Goal: Information Seeking & Learning: Learn about a topic

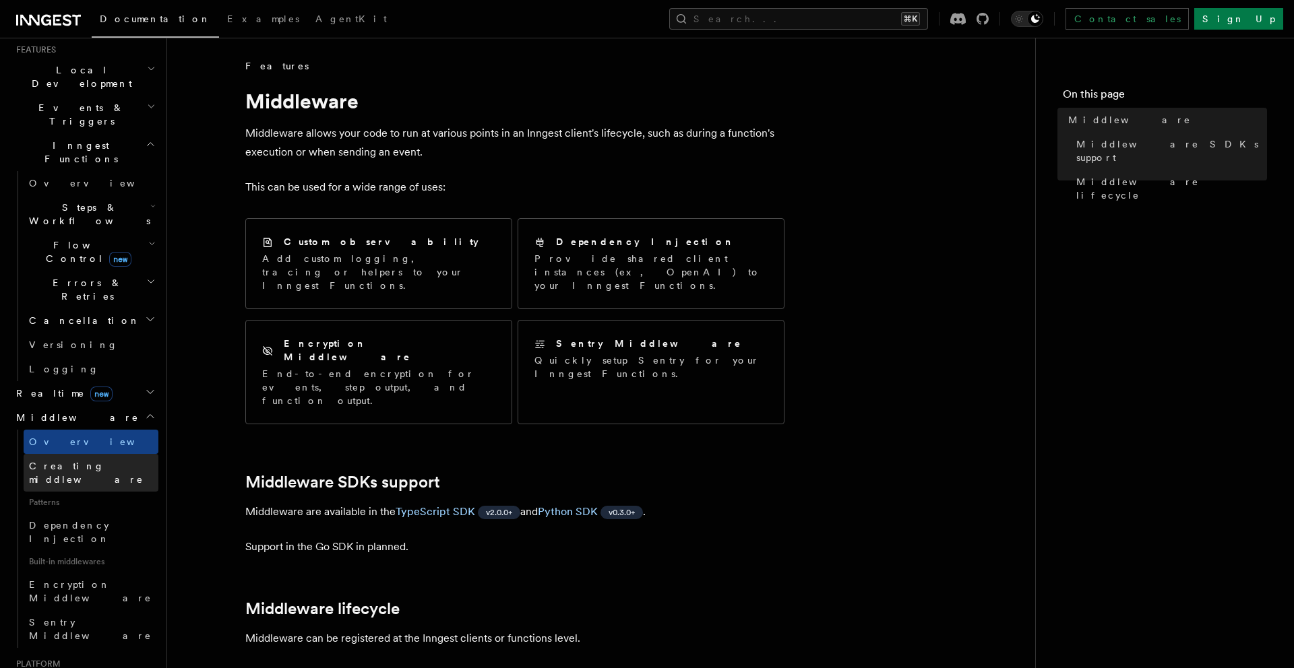
click at [127, 454] on link "Creating middleware" at bounding box center [91, 473] width 135 height 38
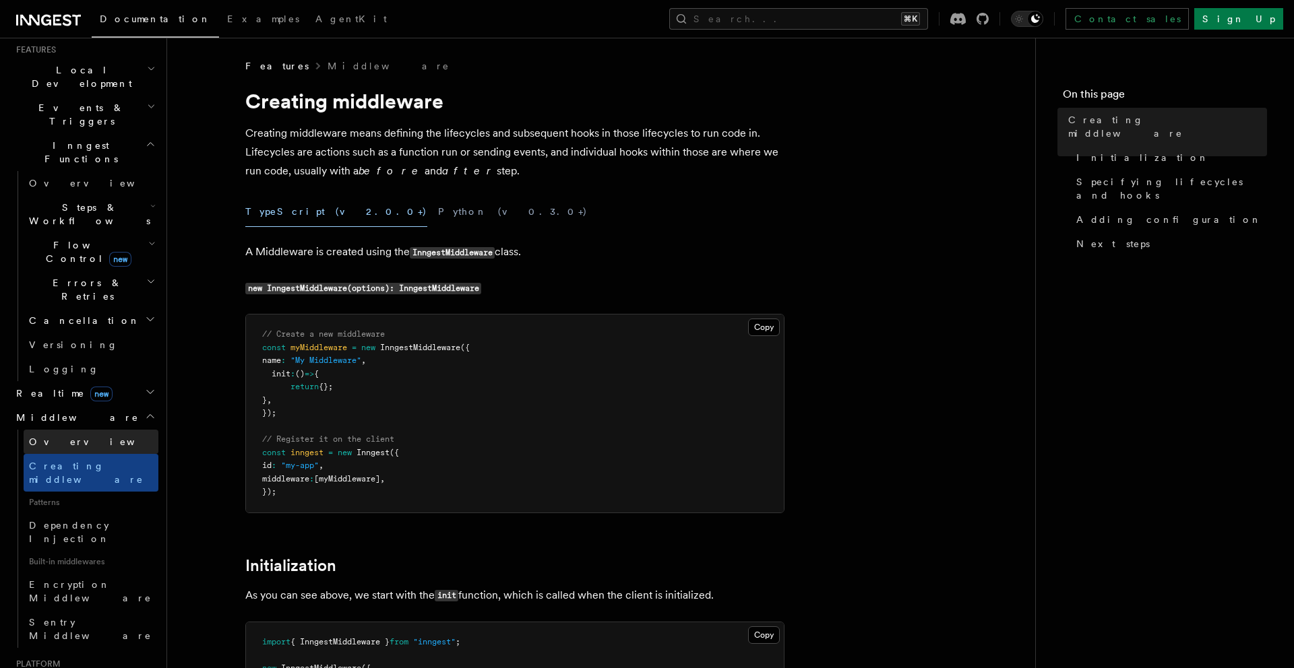
click at [115, 430] on link "Overview" at bounding box center [91, 442] width 135 height 24
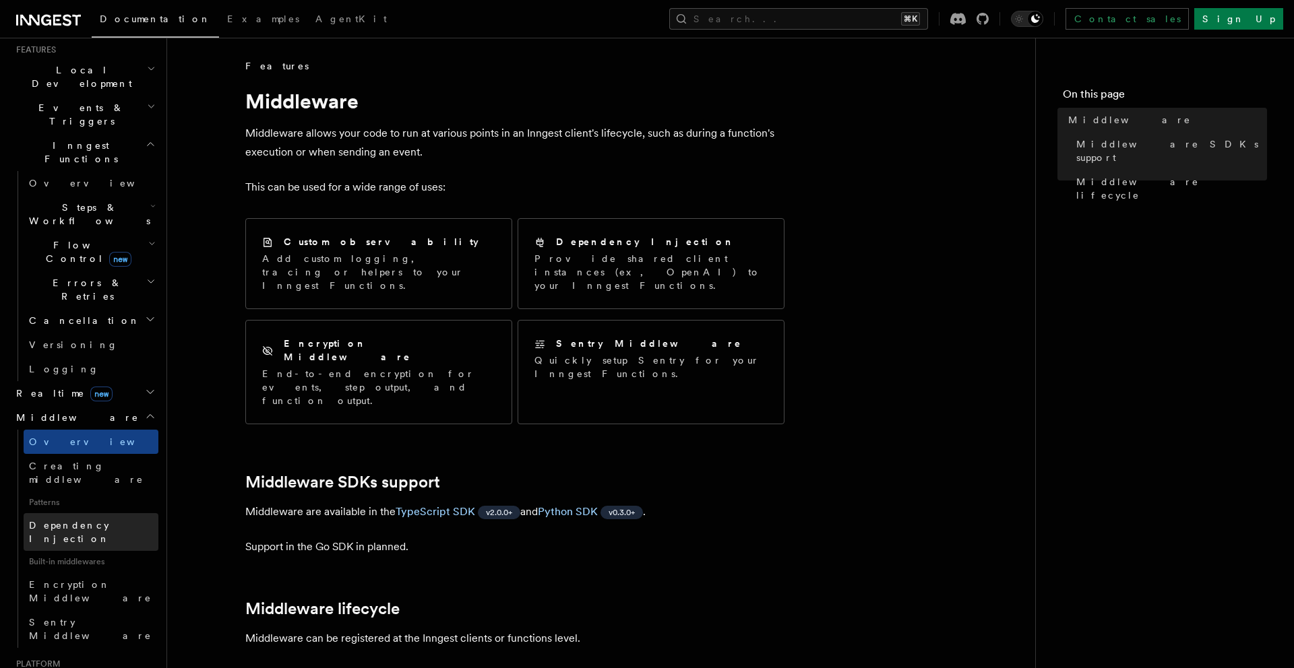
click at [110, 520] on span "Dependency Injection" at bounding box center [69, 532] width 81 height 24
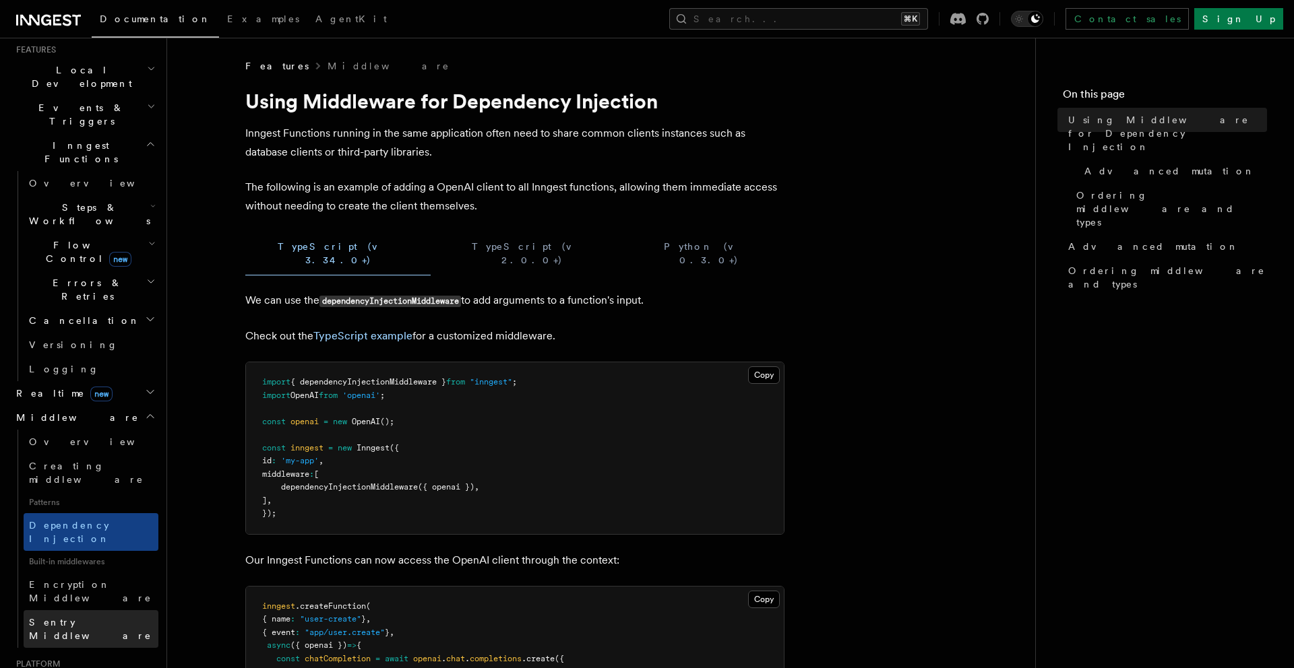
click at [111, 610] on link "Sentry Middleware" at bounding box center [91, 629] width 135 height 38
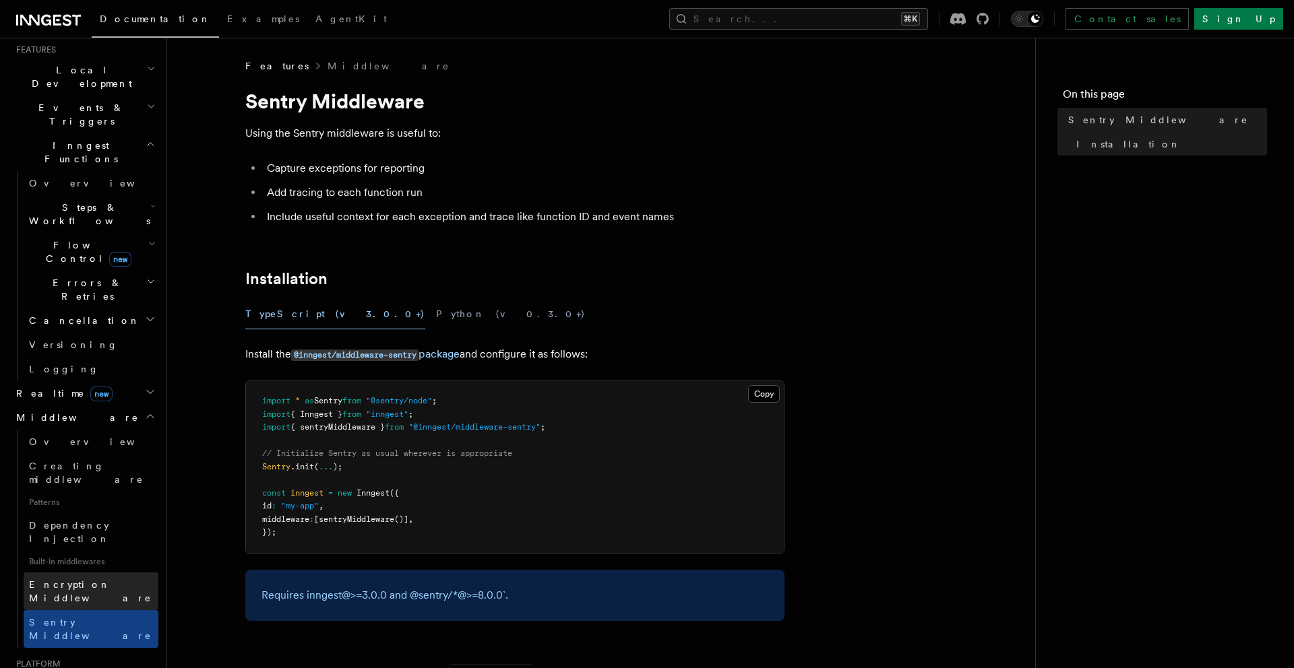
click at [115, 579] on span "Encryption Middleware" at bounding box center [90, 591] width 123 height 24
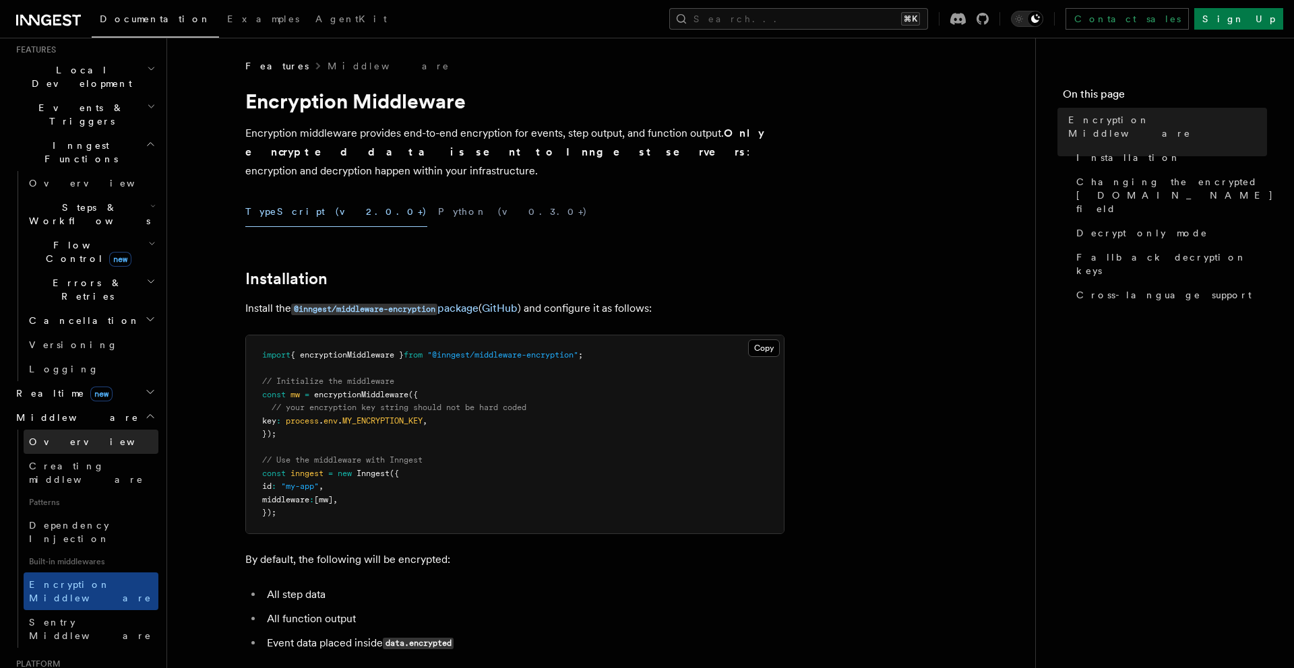
click at [112, 430] on link "Overview" at bounding box center [91, 442] width 135 height 24
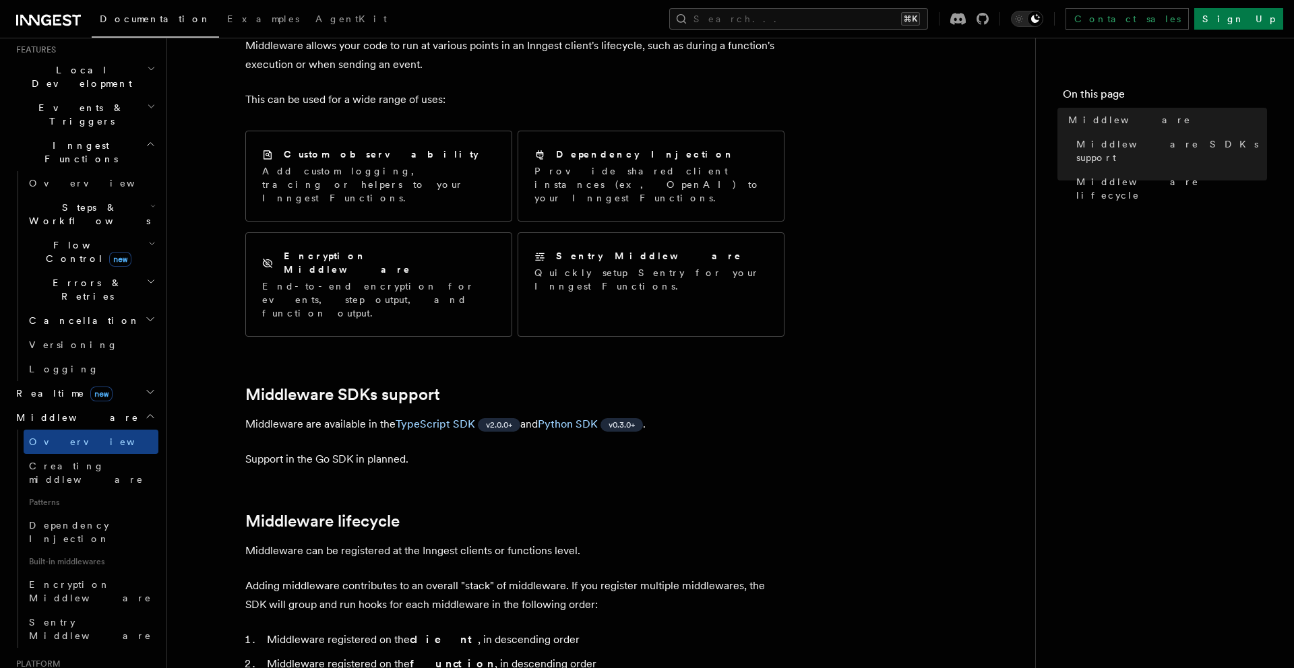
scroll to position [125, 0]
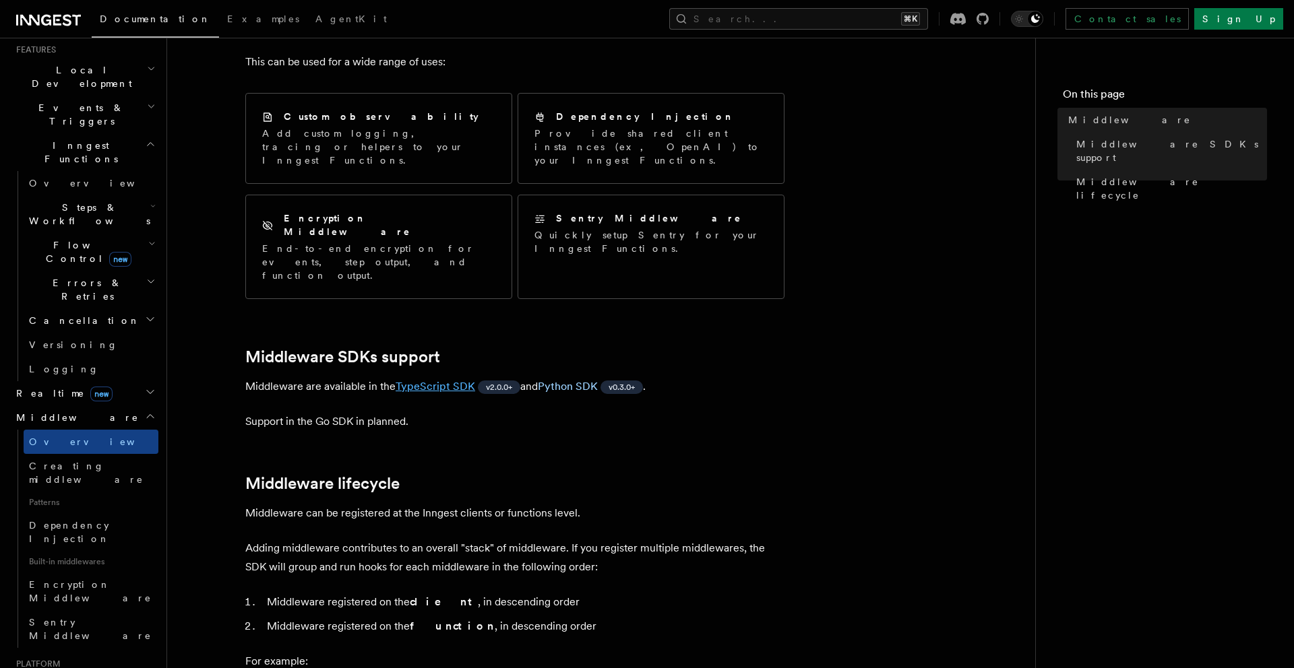
click at [443, 380] on link "TypeScript SDK" at bounding box center [436, 386] width 80 height 13
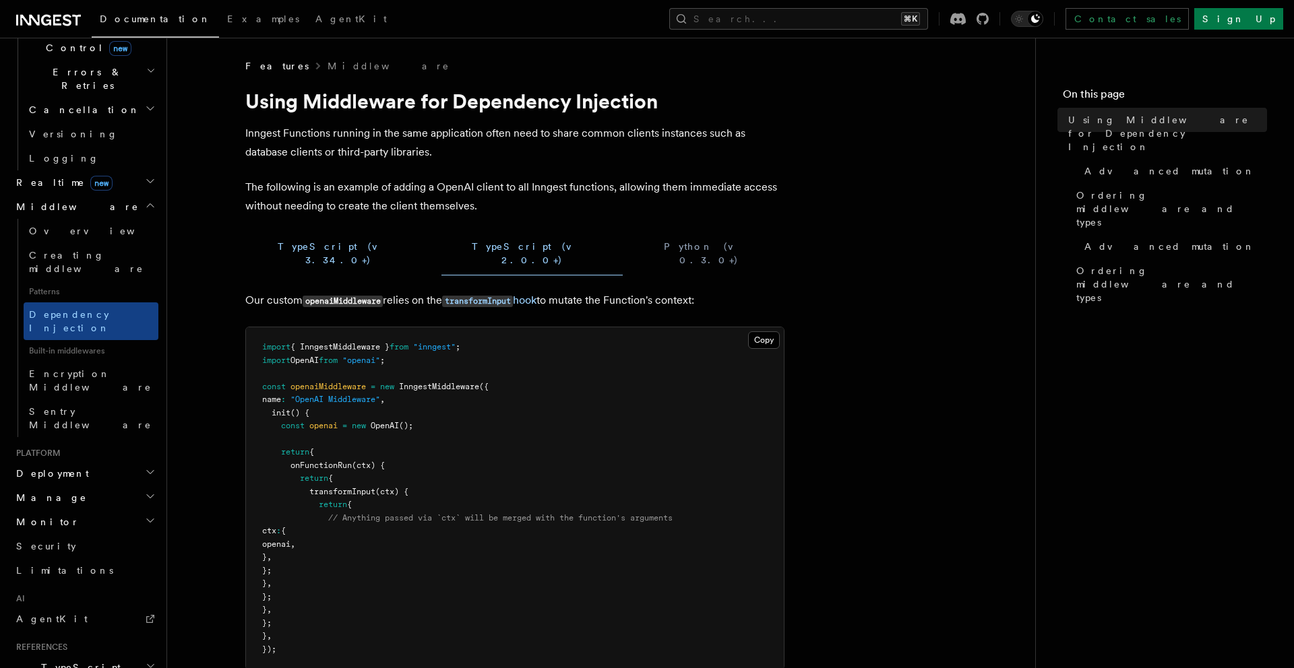
click at [288, 247] on button "TypeScript (v 3.34.0+)" at bounding box center [337, 254] width 185 height 44
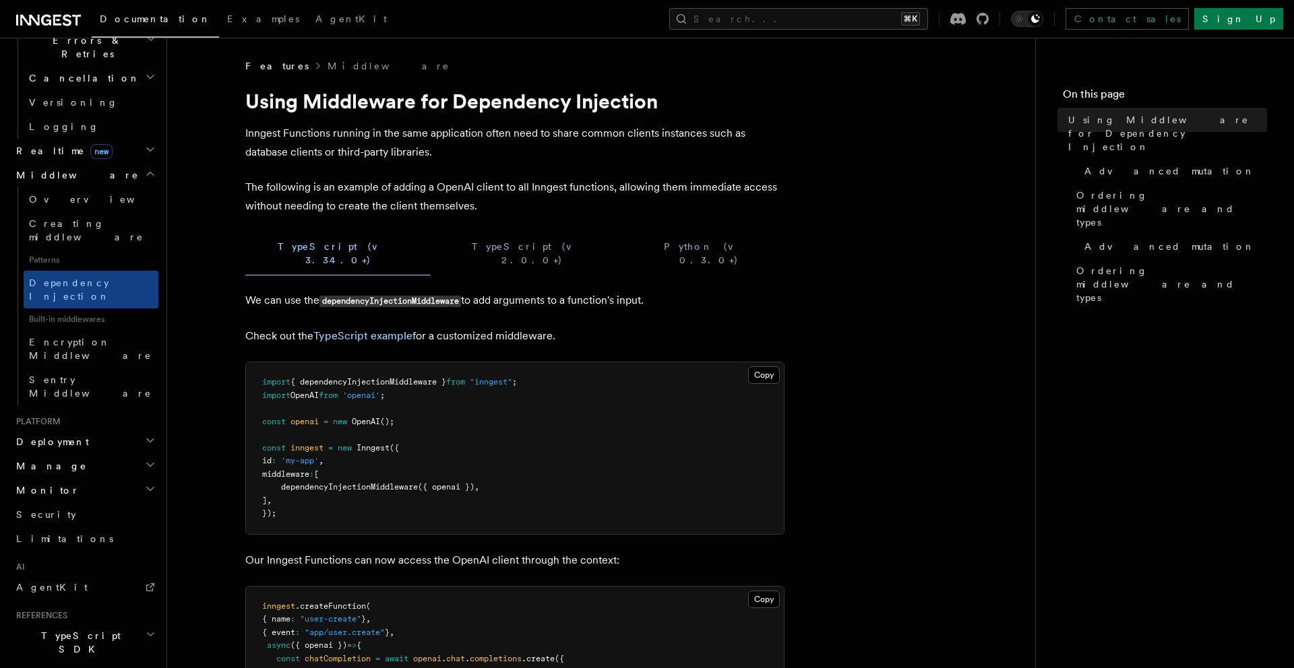
click at [108, 624] on h2 "TypeScript SDK" at bounding box center [85, 643] width 148 height 38
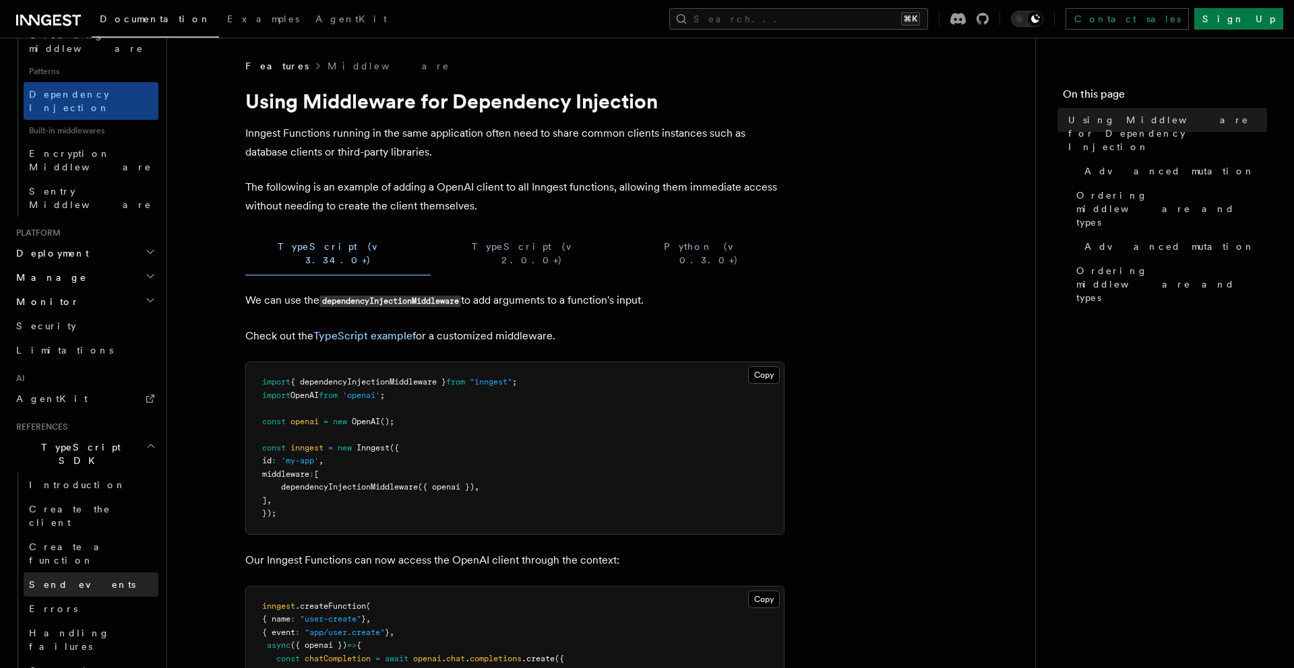
scroll to position [1001, 0]
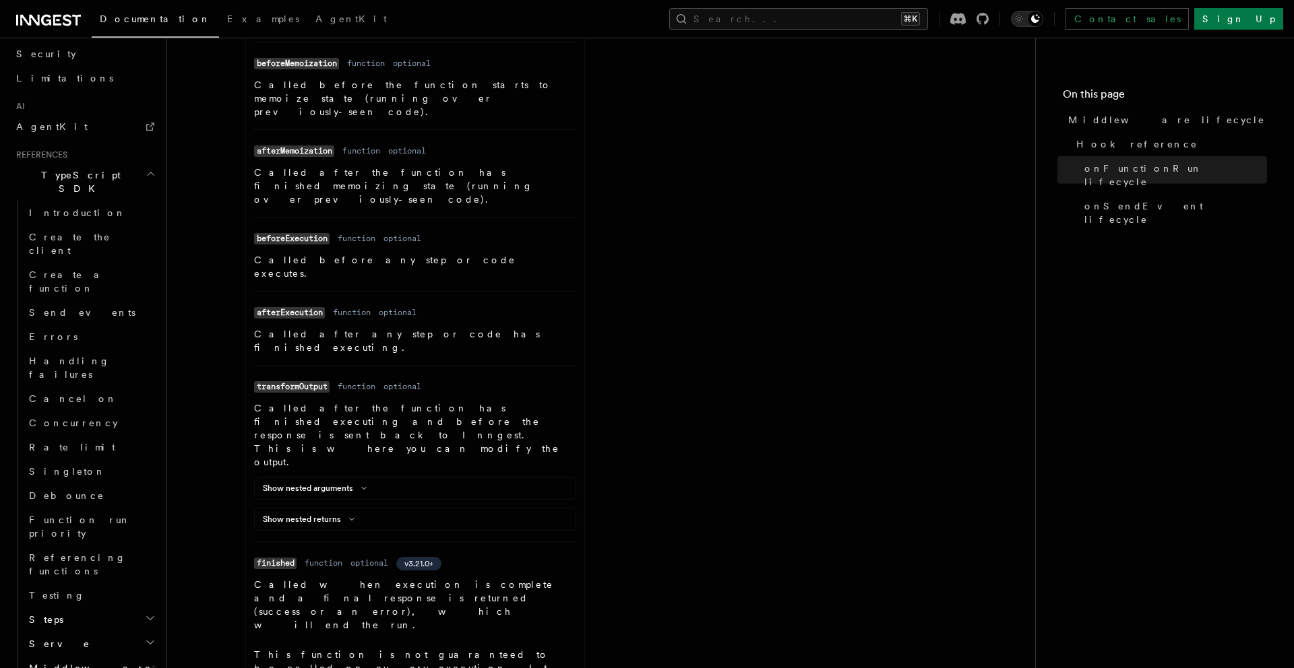
scroll to position [904, 0]
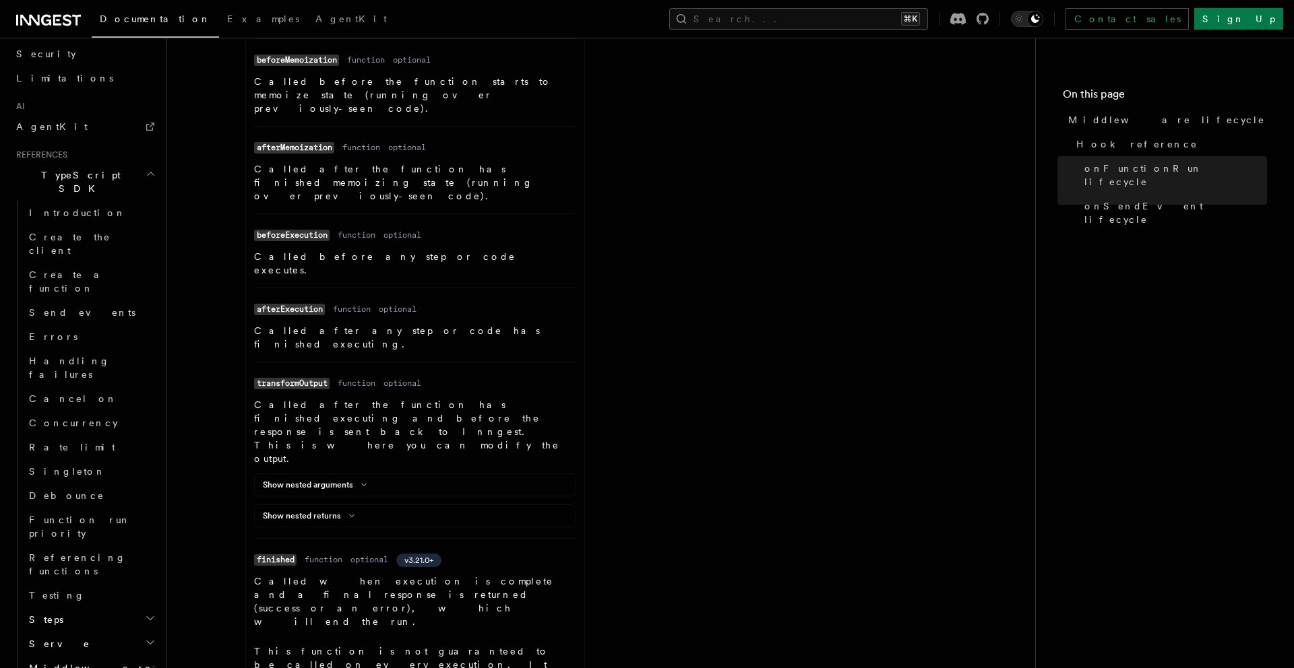
click at [269, 555] on code "finished" at bounding box center [275, 560] width 42 height 11
click at [226, 403] on article "References TypeScript SDK Middleware Middleware lifecycle v2.0.0+ Hook referenc…" at bounding box center [601, 332] width 825 height 2354
